Goal: Find specific page/section: Find specific page/section

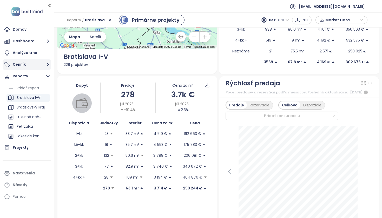
scroll to position [90, 0]
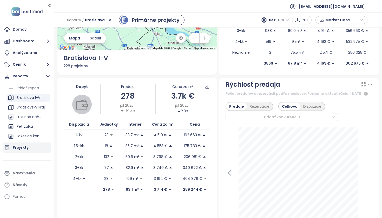
click at [24, 146] on div "Projekty" at bounding box center [21, 148] width 16 height 6
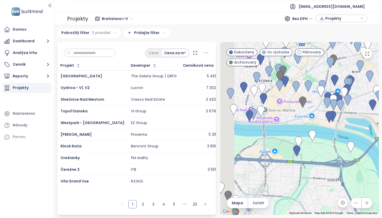
drag, startPoint x: 298, startPoint y: 103, endPoint x: 322, endPoint y: 141, distance: 44.7
click at [322, 141] on div at bounding box center [299, 128] width 159 height 173
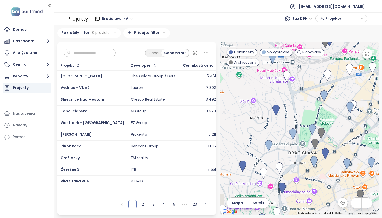
drag, startPoint x: 290, startPoint y: 101, endPoint x: 323, endPoint y: 120, distance: 37.7
click at [331, 135] on div at bounding box center [299, 128] width 159 height 173
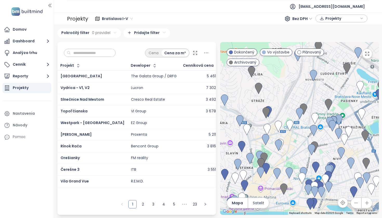
drag, startPoint x: 340, startPoint y: 100, endPoint x: 283, endPoint y: 140, distance: 69.1
click at [283, 141] on div at bounding box center [299, 128] width 159 height 173
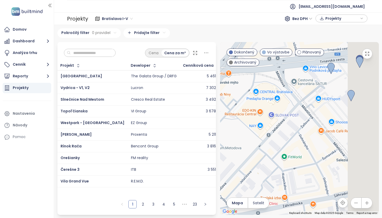
drag, startPoint x: 323, startPoint y: 141, endPoint x: 228, endPoint y: 137, distance: 95.2
click at [224, 139] on div at bounding box center [299, 128] width 159 height 173
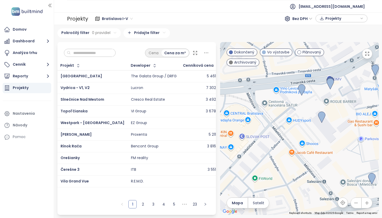
drag, startPoint x: 298, startPoint y: 128, endPoint x: 288, endPoint y: 135, distance: 12.2
click at [288, 135] on div at bounding box center [299, 128] width 159 height 173
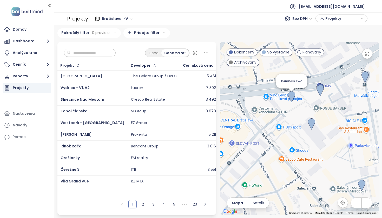
click at [288, 96] on img at bounding box center [291, 96] width 7 height 11
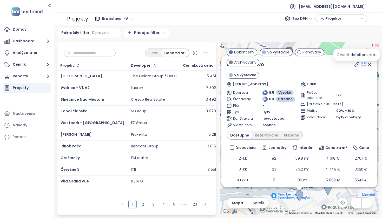
click at [361, 66] on icon at bounding box center [363, 64] width 5 height 5
click at [367, 67] on icon at bounding box center [369, 64] width 5 height 5
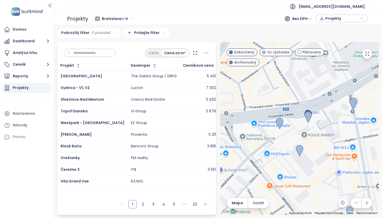
drag, startPoint x: 331, startPoint y: 156, endPoint x: 311, endPoint y: 51, distance: 107.3
click at [310, 49] on div "← Move left → Move right ↑ Move up ↓ Move down + Zoom in - Zoom out Home Jump l…" at bounding box center [299, 128] width 159 height 173
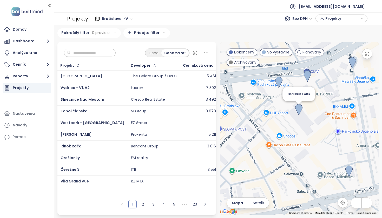
click at [297, 113] on img at bounding box center [298, 109] width 7 height 11
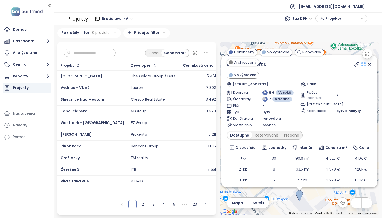
click at [361, 67] on icon at bounding box center [363, 64] width 5 height 5
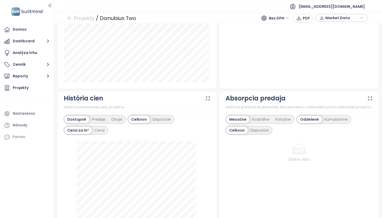
scroll to position [251, 0]
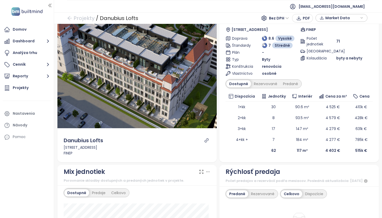
scroll to position [81, 0]
